Goal: Communication & Community: Answer question/provide support

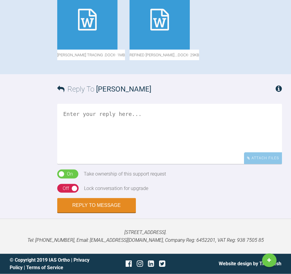
scroll to position [764, 0]
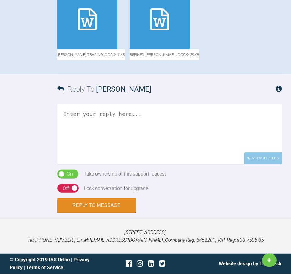
click at [118, 124] on textarea at bounding box center [169, 134] width 224 height 60
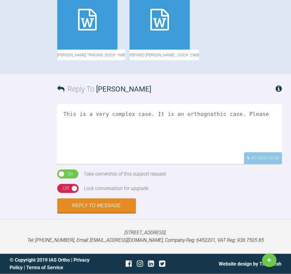
click at [111, 119] on textarea "This is a very complex case. It is an orthognathic case. Please" at bounding box center [169, 134] width 224 height 60
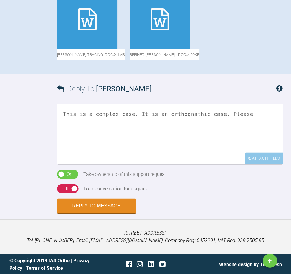
click at [64, 119] on textarea "This is a complex case. It is an orthognathic case. Please" at bounding box center [169, 134] width 224 height 60
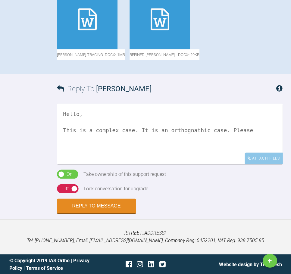
drag, startPoint x: 228, startPoint y: 135, endPoint x: 141, endPoint y: 136, distance: 87.0
click at [141, 136] on textarea "Hello, This is a complex case. It is an orthognathic case. Please" at bounding box center [169, 134] width 224 height 60
drag, startPoint x: 174, startPoint y: 136, endPoint x: 143, endPoint y: 134, distance: 31.0
click at [143, 134] on textarea "Hello, This is a complex case. Please" at bounding box center [169, 134] width 224 height 60
click at [136, 134] on textarea "Hello, This is a complex case. This should be referred to an orthodontic specia…" at bounding box center [169, 134] width 224 height 60
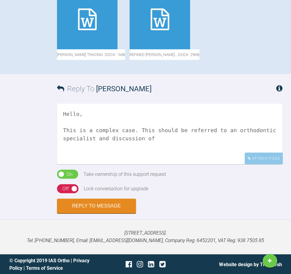
click at [159, 143] on textarea "Hello, This is a complex case. This should be referred to an orthodontic specia…" at bounding box center [169, 134] width 224 height 60
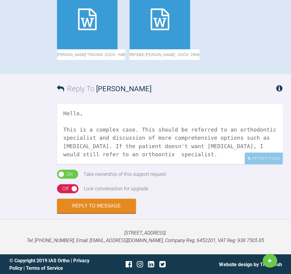
scroll to position [8, 0]
drag, startPoint x: 271, startPoint y: 151, endPoint x: 252, endPoint y: 150, distance: 18.4
click at [252, 150] on textarea "Hello, This is a complex case. This should be referred to an orthodontic specia…" at bounding box center [169, 134] width 224 height 60
click at [135, 156] on textarea "Hello, This is a complex case. This should be referred to an orthodontic specia…" at bounding box center [169, 134] width 224 height 60
click at [140, 157] on textarea "Hello, This is a complex case. This should be referred to an orthodontic specia…" at bounding box center [169, 134] width 224 height 60
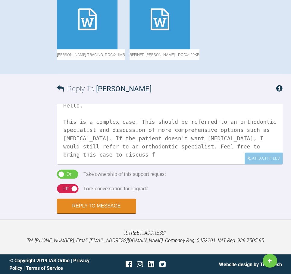
scroll to position [10, 0]
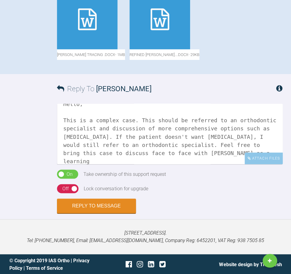
drag, startPoint x: 188, startPoint y: 167, endPoint x: 244, endPoint y: 157, distance: 57.4
click at [244, 157] on textarea "Hello, This is a complex case. This should be referred to an orthodontic specia…" at bounding box center [169, 134] width 224 height 60
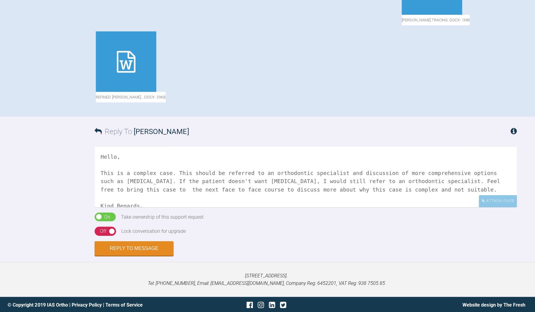
scroll to position [486, 0]
click at [173, 206] on textarea "Hello, This is a complex case. This should be referred to an orthodontic specia…" at bounding box center [306, 176] width 420 height 60
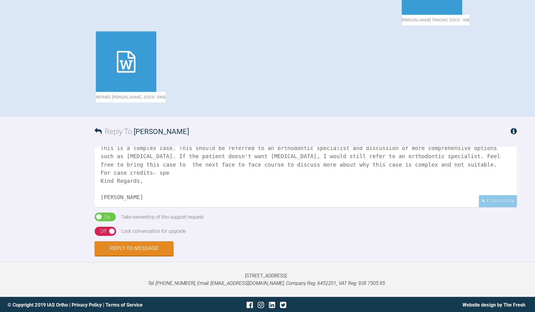
drag, startPoint x: 176, startPoint y: 183, endPoint x: 59, endPoint y: 186, distance: 116.8
click at [96, 186] on textarea "Hello, This is a complex case. This should be referred to an orthodontic specia…" at bounding box center [306, 176] width 420 height 60
click at [59, 186] on div "Reply To [PERSON_NAME] Hello, This is a complex case. This should be referred t…" at bounding box center [267, 185] width 535 height 138
drag, startPoint x: 172, startPoint y: 182, endPoint x: 98, endPoint y: 180, distance: 74.7
click at [98, 180] on textarea "Hello, This is a complex case. This should be referred to an orthodontic specia…" at bounding box center [306, 176] width 420 height 60
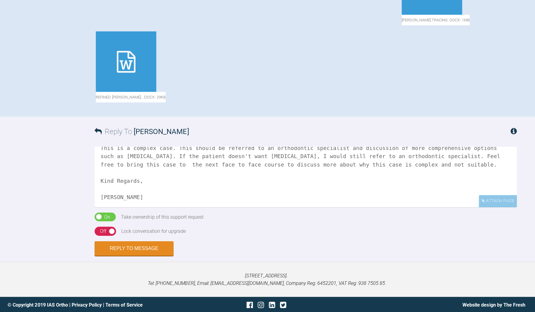
scroll to position [0, 0]
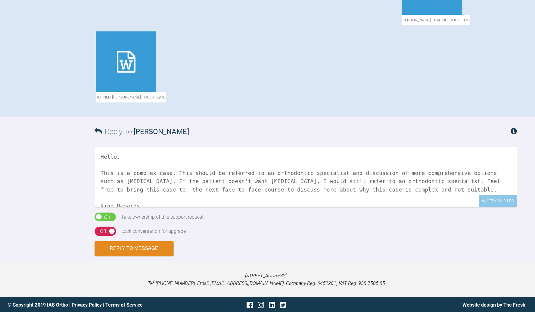
drag, startPoint x: 398, startPoint y: 182, endPoint x: 356, endPoint y: 184, distance: 42.2
click at [290, 184] on textarea "Hello, This is a complex case. This should be referred to an orthodontic specia…" at bounding box center [306, 176] width 420 height 60
drag, startPoint x: 393, startPoint y: 184, endPoint x: 365, endPoint y: 183, distance: 28.0
click at [290, 183] on textarea "Hello, This is a complex case. This should be referred to an orthodontic specia…" at bounding box center [306, 176] width 420 height 60
click at [194, 190] on textarea "Hello, This is a complex case. This should be referred to an orthodontic specia…" at bounding box center [306, 176] width 420 height 60
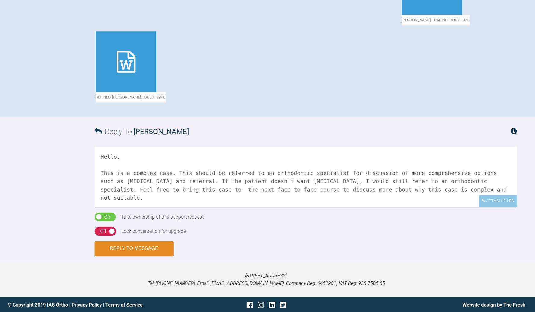
click at [174, 200] on textarea "Hello, This is a complex case. This should be referred to an orthodontic specia…" at bounding box center [306, 176] width 420 height 60
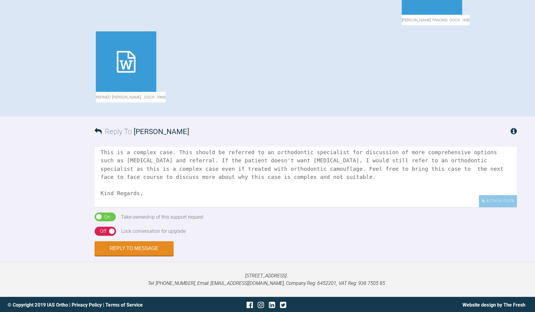
scroll to position [22, 0]
click at [207, 181] on textarea "Hello, This is a complex case. This should be referred to an orthodontic specia…" at bounding box center [306, 176] width 420 height 60
click at [290, 182] on textarea "Hello, This is a complex case. This should be referred to an orthodontic specia…" at bounding box center [306, 176] width 420 height 60
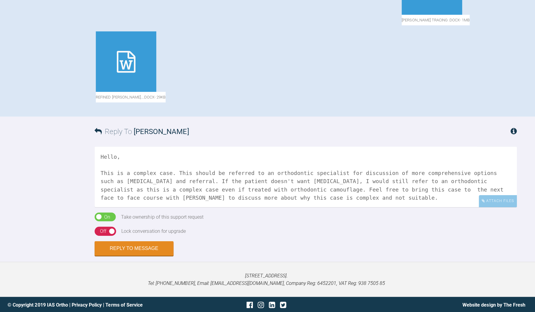
scroll to position [33, 0]
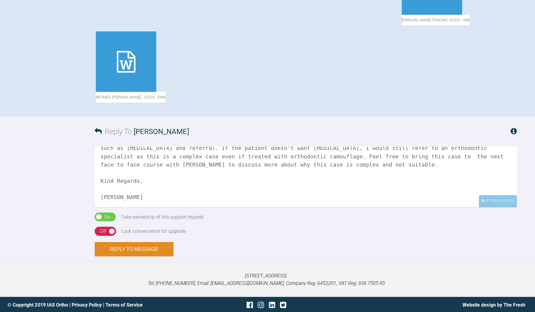
type textarea "Hello, This is a complex case. This should be referred to an orthodontic specia…"
click at [138, 255] on button "Reply to Message" at bounding box center [135, 248] width 79 height 14
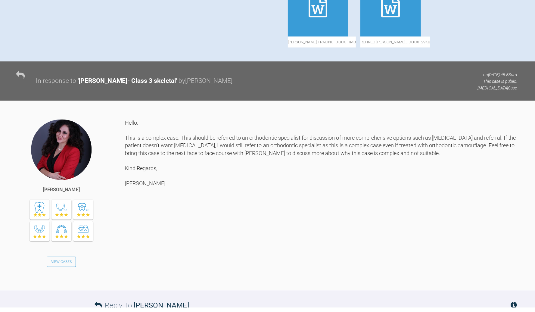
scroll to position [369, 0]
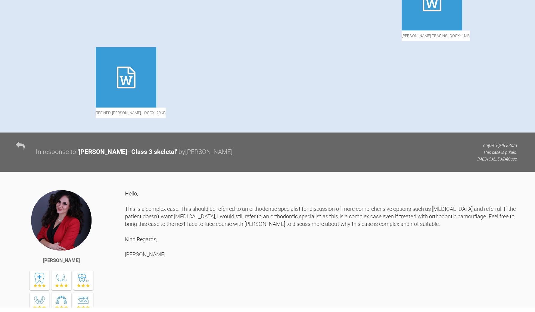
click at [158, 113] on div at bounding box center [127, 83] width 60 height 60
